Goal: Obtain resource: Obtain resource

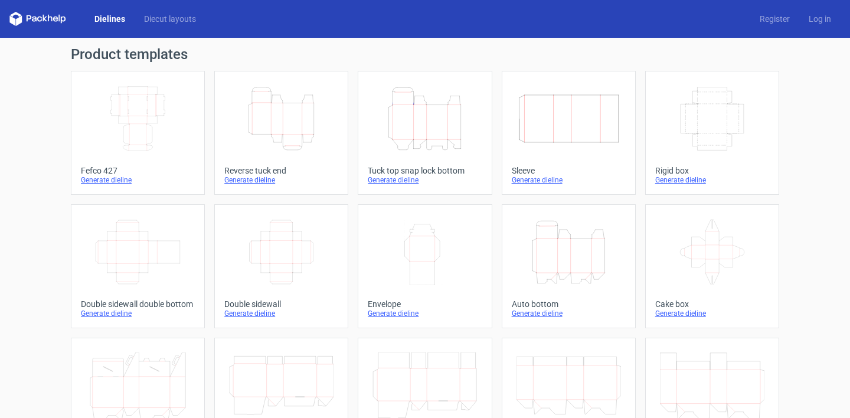
click at [84, 121] on div "Width Depth Height" at bounding box center [138, 119] width 114 height 76
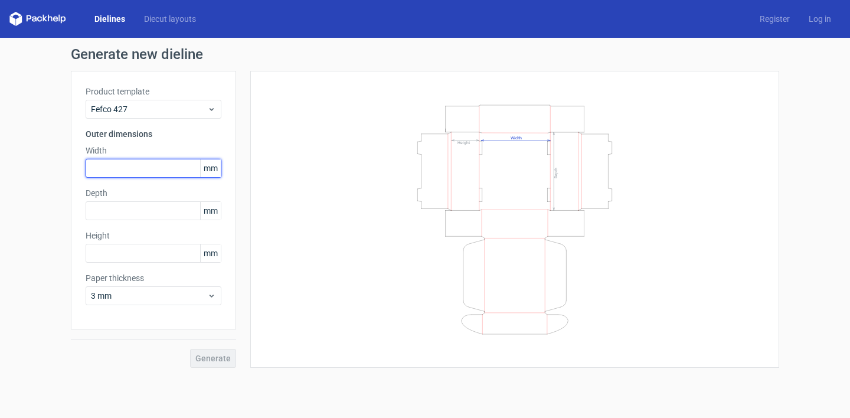
click at [173, 174] on input "text" at bounding box center [154, 168] width 136 height 19
type input "320"
type input "182"
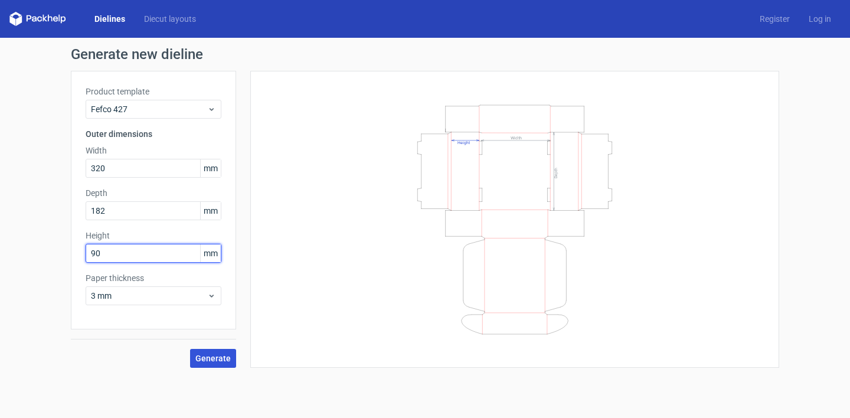
type input "90"
click at [211, 357] on span "Generate" at bounding box center [212, 358] width 35 height 8
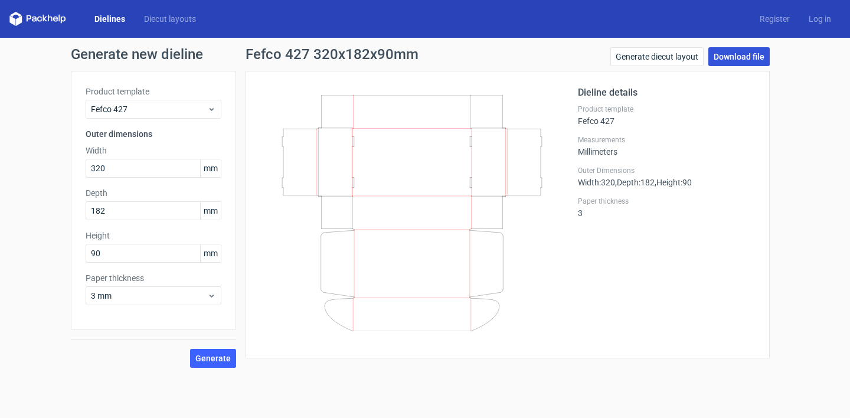
click at [732, 54] on link "Download file" at bounding box center [739, 56] width 61 height 19
